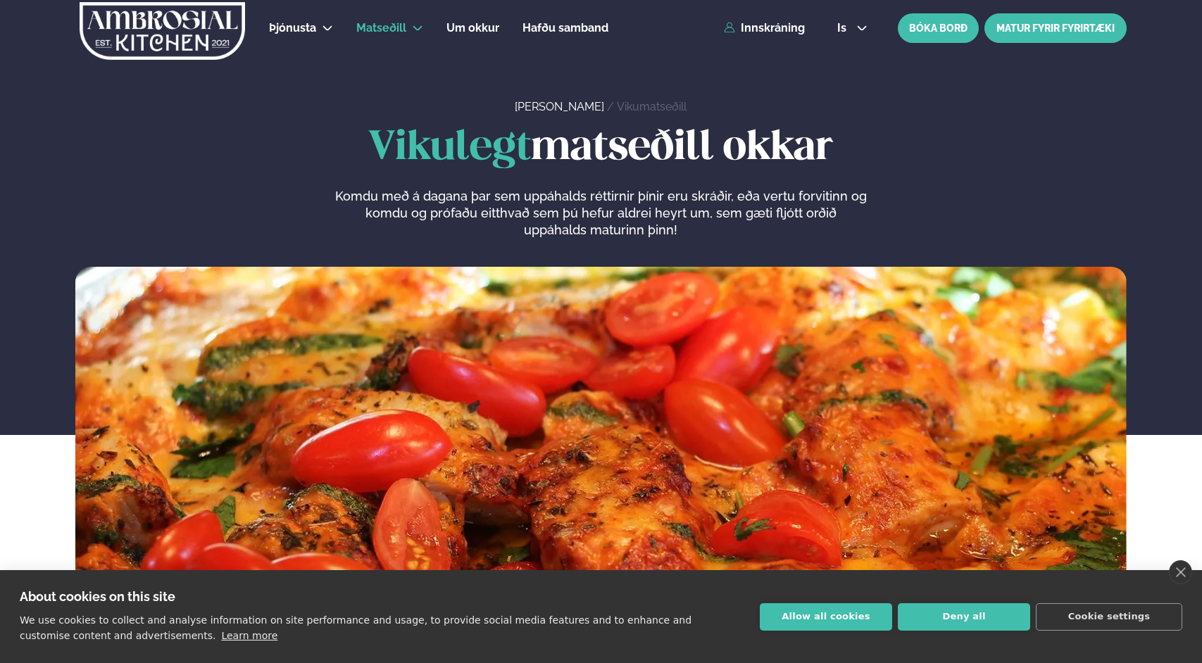
click at [596, 31] on link "MATUR FYRIR FYRIRTÆKI" at bounding box center [1055, 28] width 142 height 30
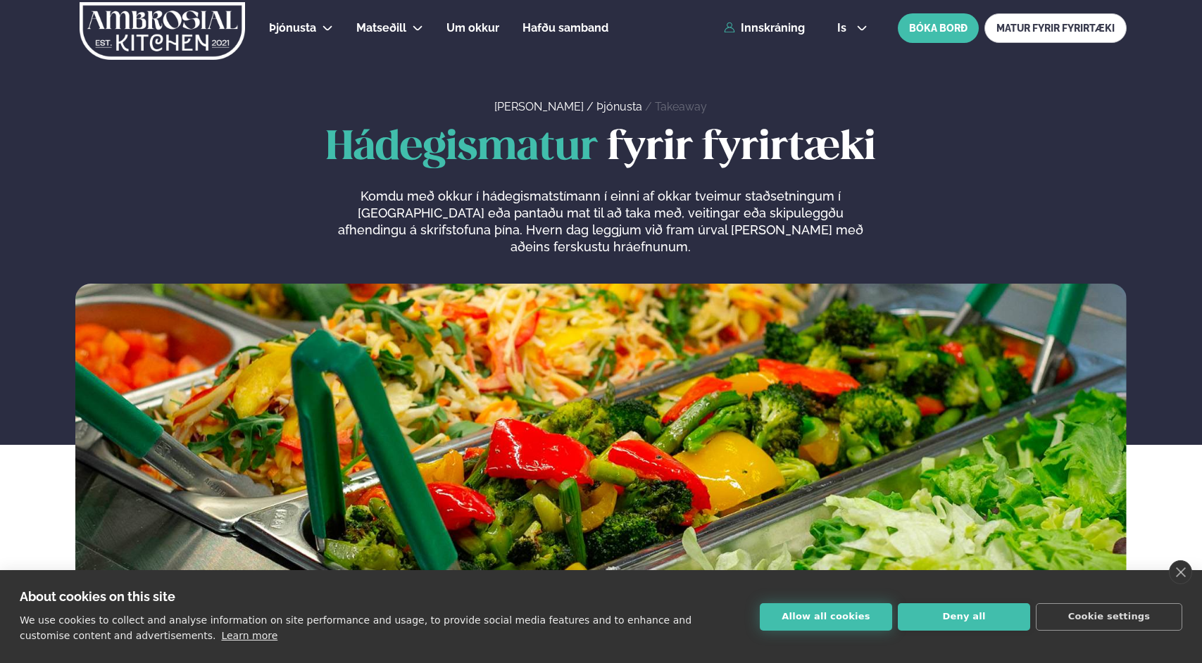
click at [596, 617] on button "Allow all cookies" at bounding box center [826, 616] width 132 height 27
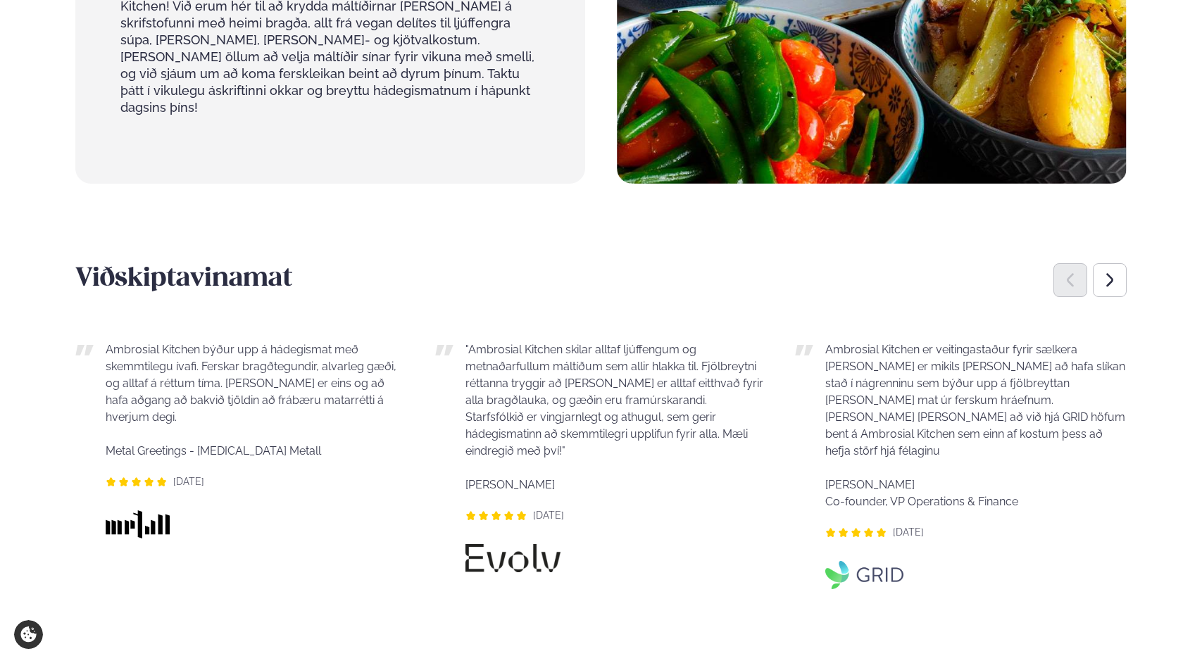
scroll to position [853, 0]
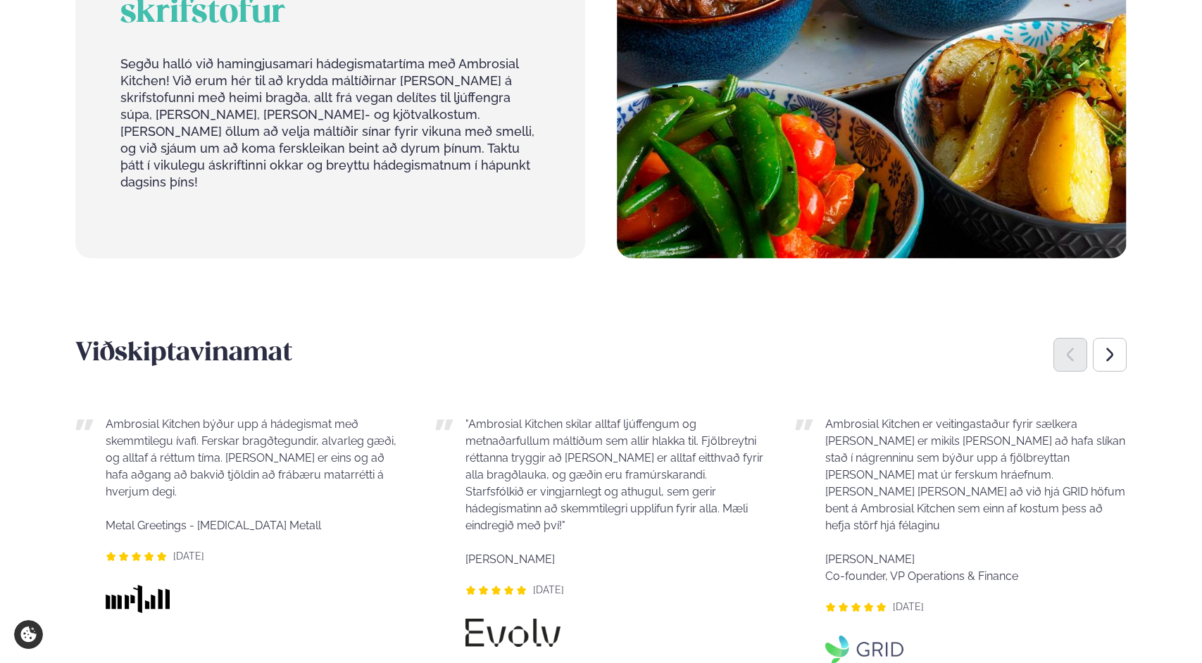
click at [596, 527] on p "Ambrosial Kitchen er veitingastaður fyrir sælkera [PERSON_NAME] er mikils [PERS…" at bounding box center [975, 500] width 301 height 169
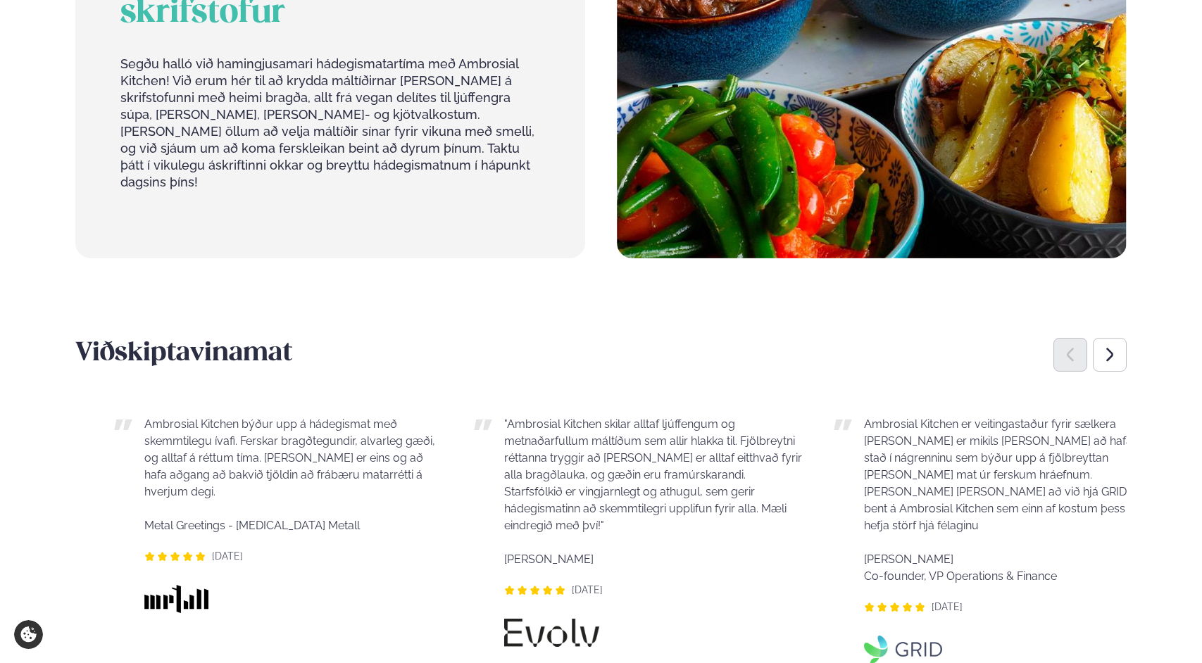
click at [596, 519] on p "Ambrosial Kitchen er veitingastaður fyrir sælkera [PERSON_NAME] er mikils [PERS…" at bounding box center [1014, 500] width 301 height 169
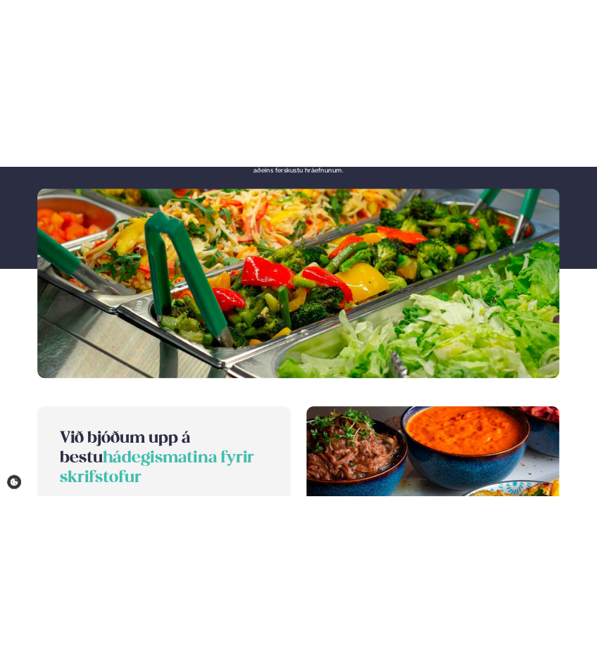
scroll to position [0, 0]
